Goal: Information Seeking & Learning: Learn about a topic

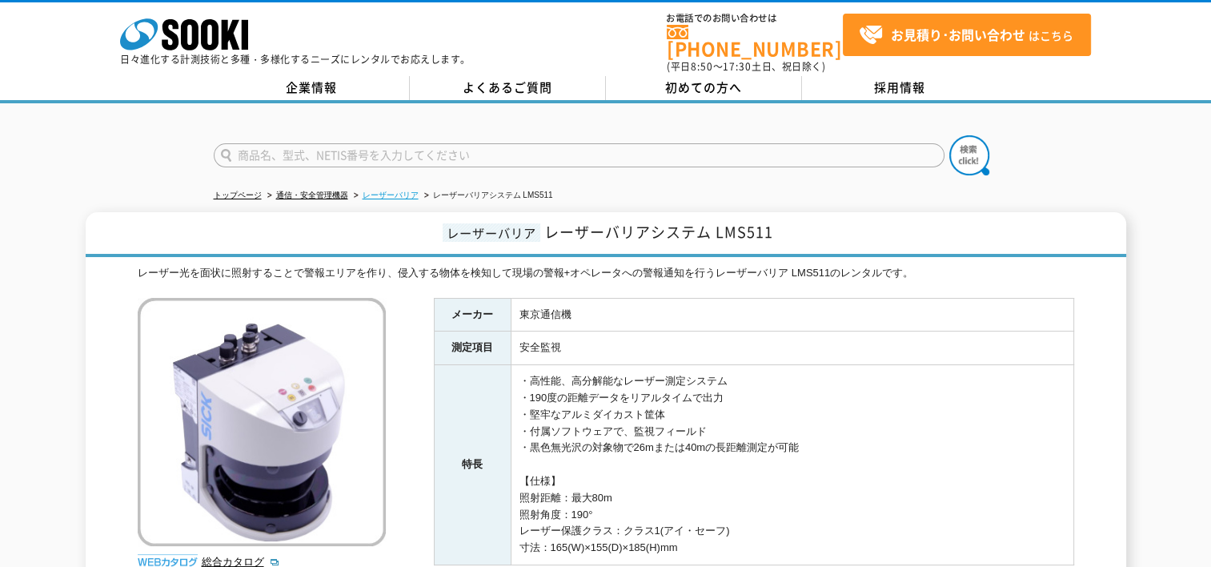
click at [379, 191] on link "レーザーバリア" at bounding box center [391, 195] width 56 height 9
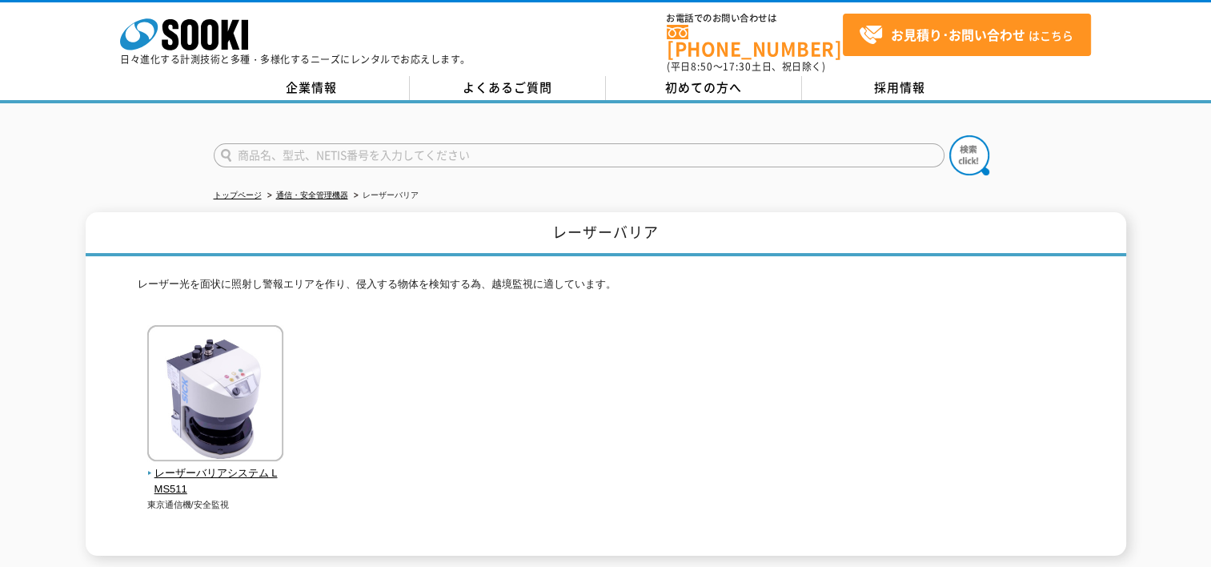
scroll to position [205, 0]
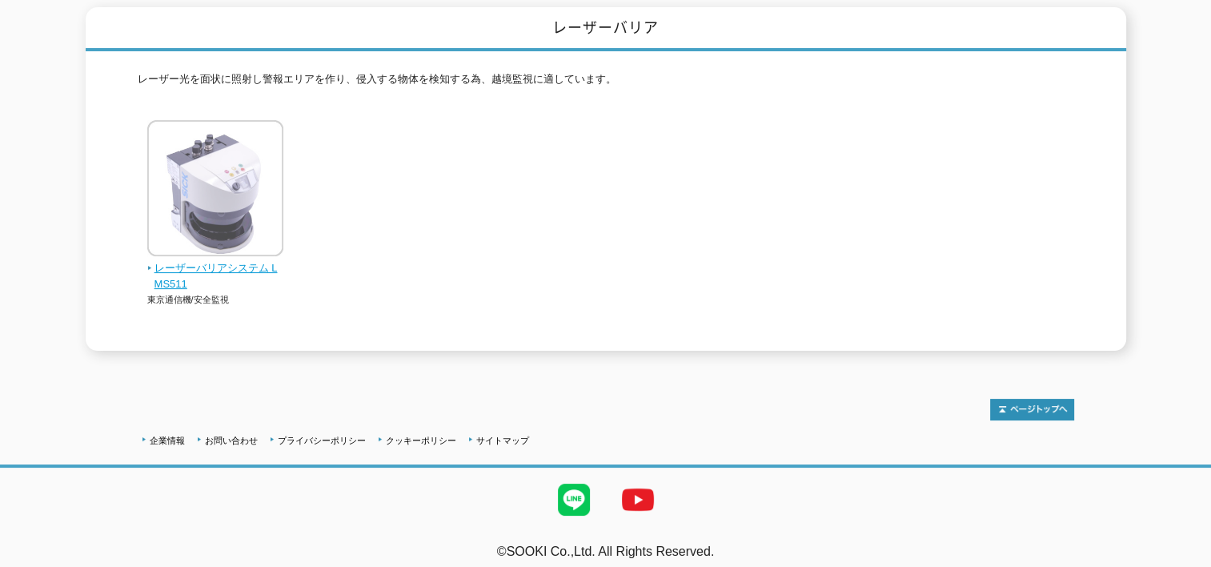
click at [211, 195] on img at bounding box center [215, 190] width 136 height 140
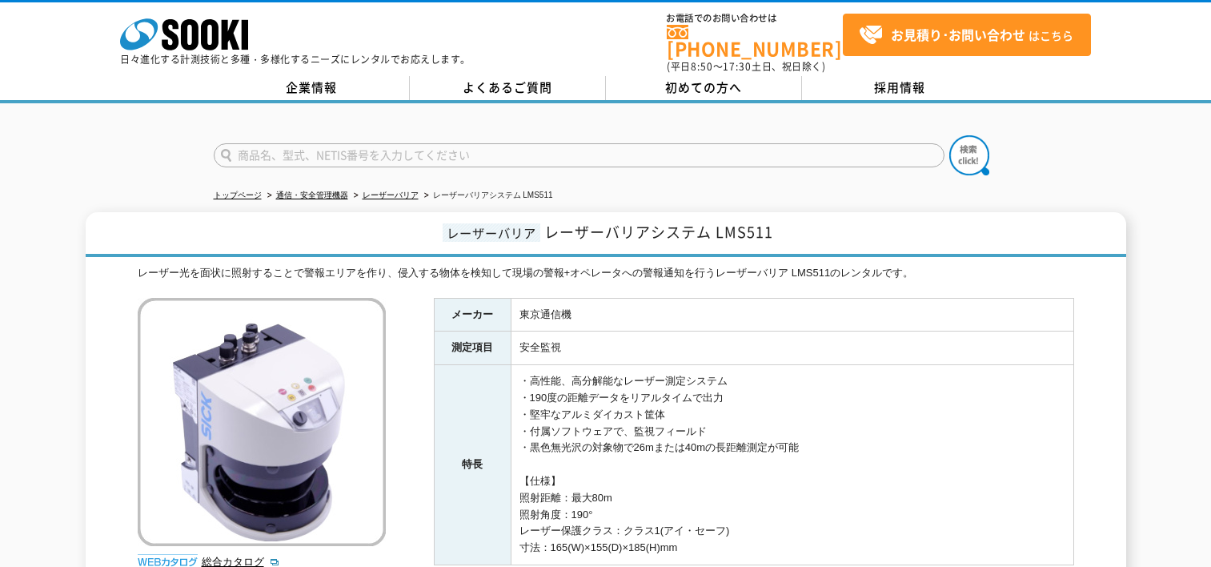
click at [197, 251] on div "レーザーバリア レーザーバリアシステム LMS511 レーザー光を面状に照射することで警報エリアを作り、侵入する物体を検知して現場の警報+オペレータへの警報通…" at bounding box center [606, 427] width 1041 height 430
